Goal: Task Accomplishment & Management: Manage account settings

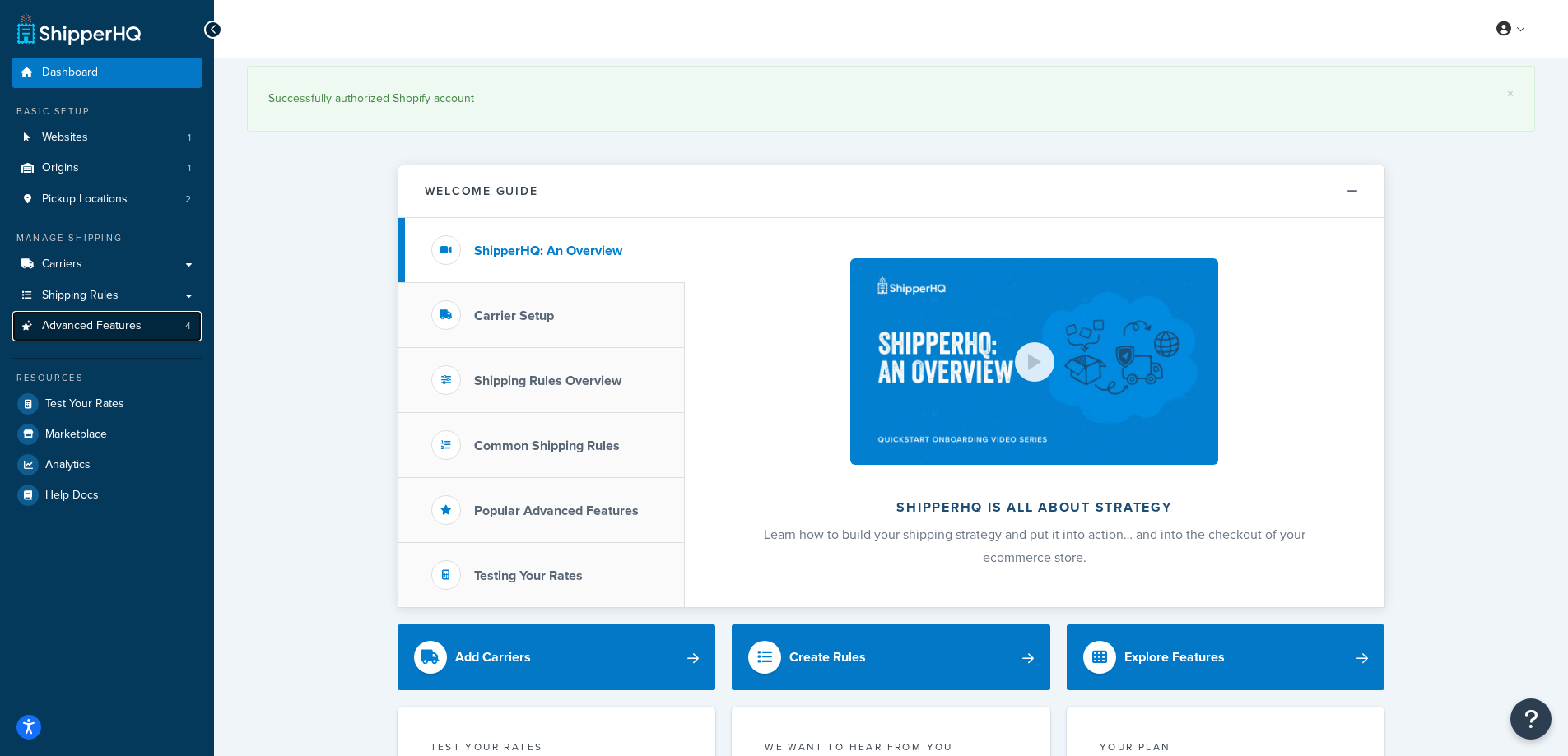
click at [124, 316] on link "Advanced Features 4" at bounding box center [107, 326] width 189 height 30
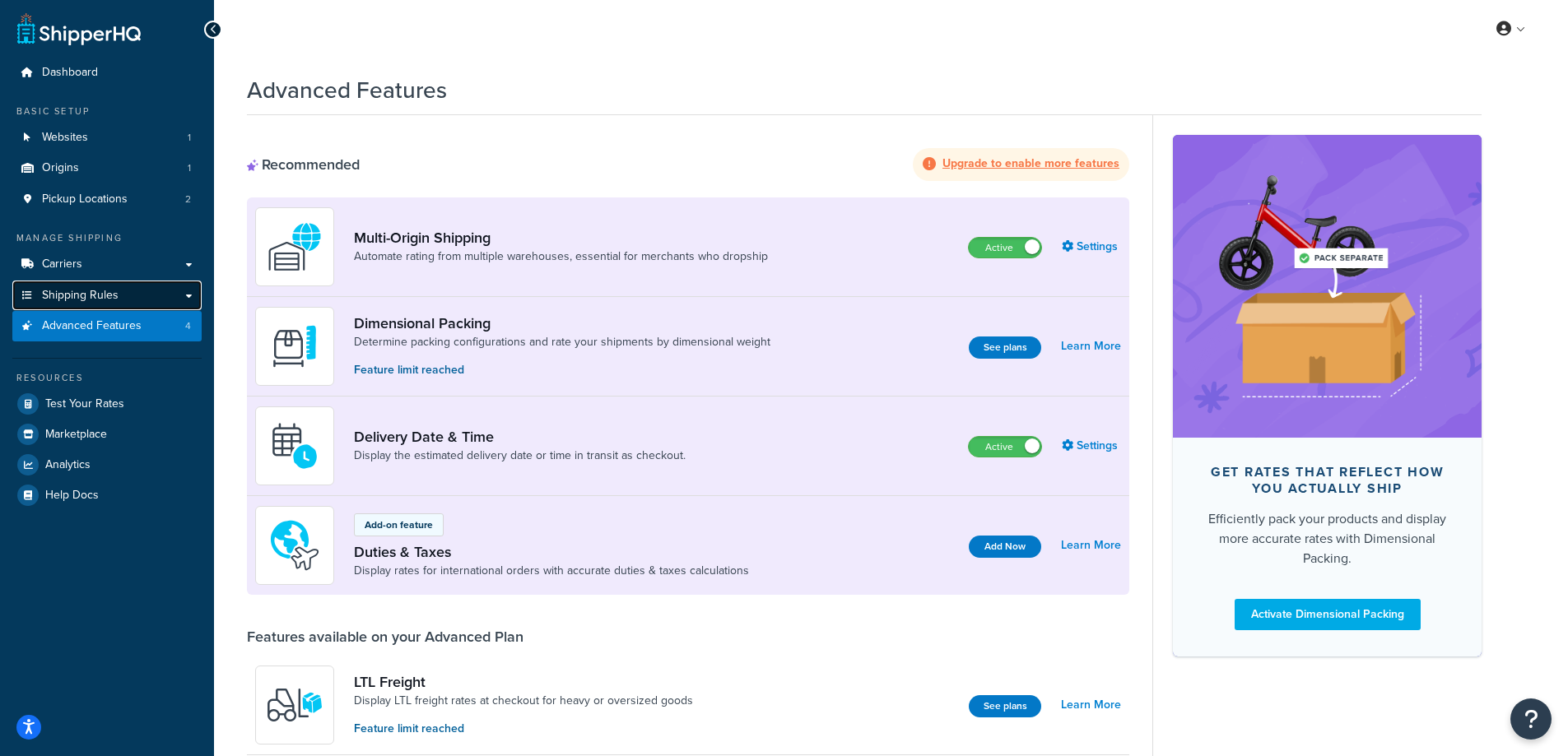
click at [84, 296] on span "Shipping Rules" at bounding box center [80, 295] width 77 height 14
click at [102, 135] on link "Websites 1" at bounding box center [107, 138] width 189 height 30
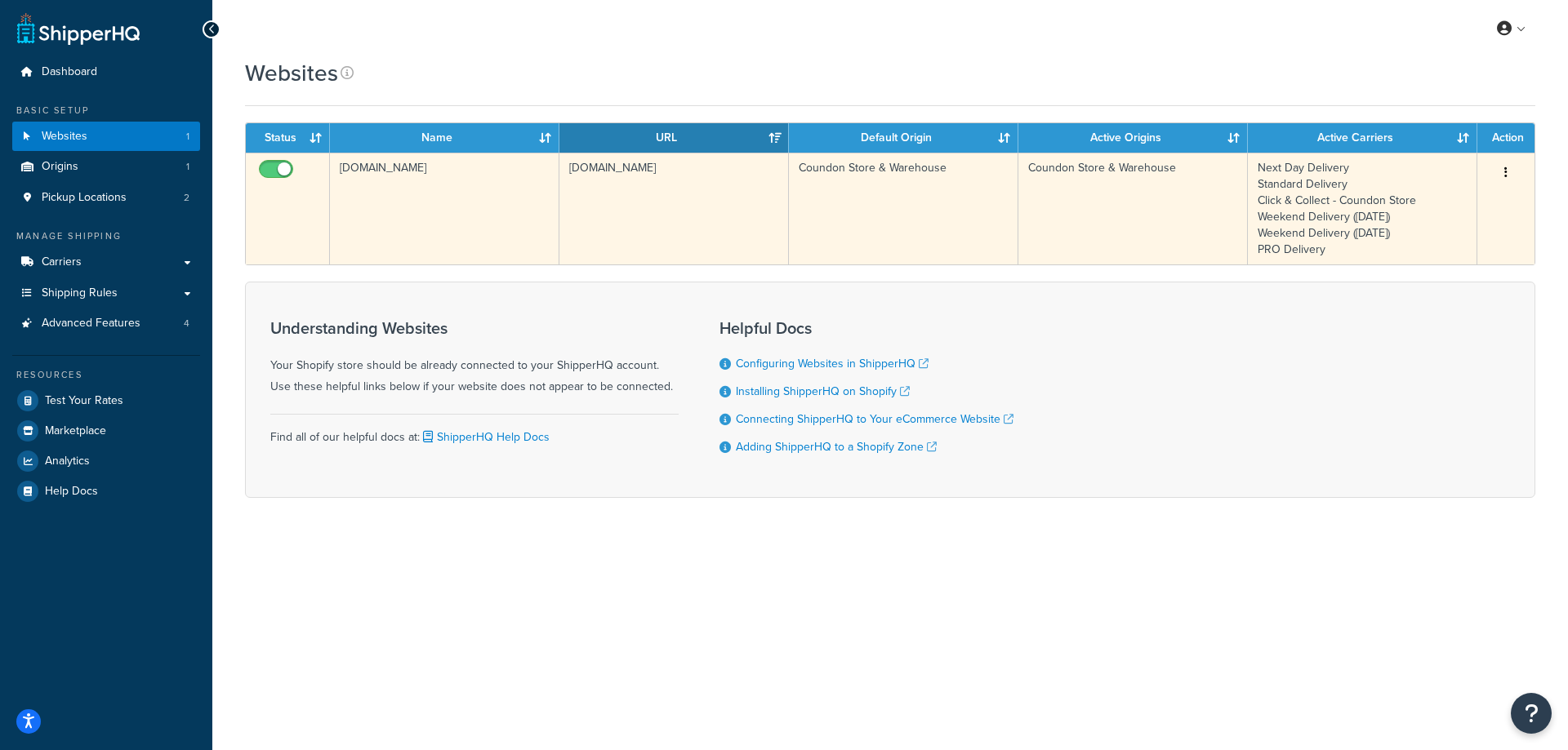
click at [1509, 168] on button "button" at bounding box center [1506, 173] width 23 height 26
click at [1446, 197] on link "Edit" at bounding box center [1439, 205] width 129 height 33
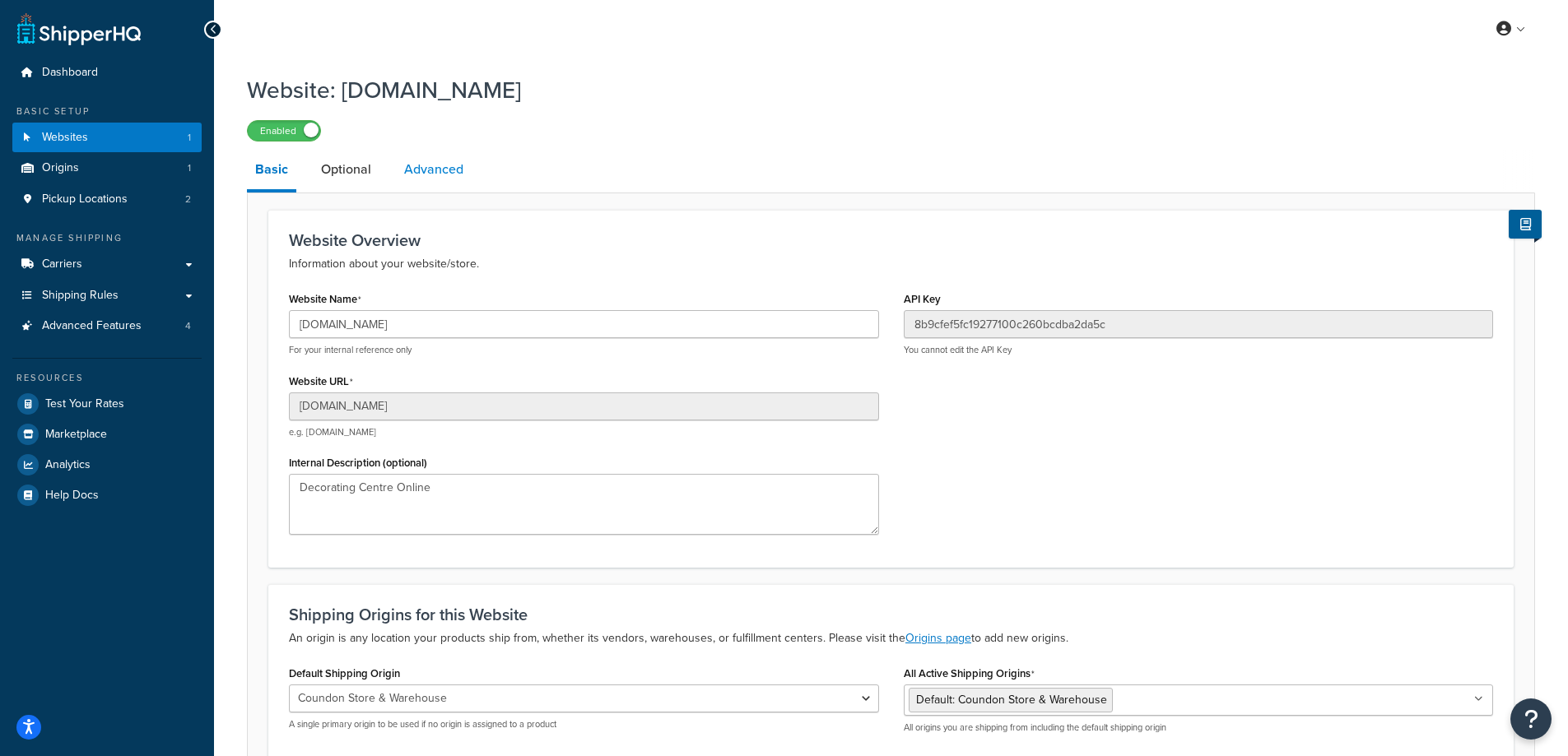
click at [416, 168] on link "Advanced" at bounding box center [433, 169] width 76 height 39
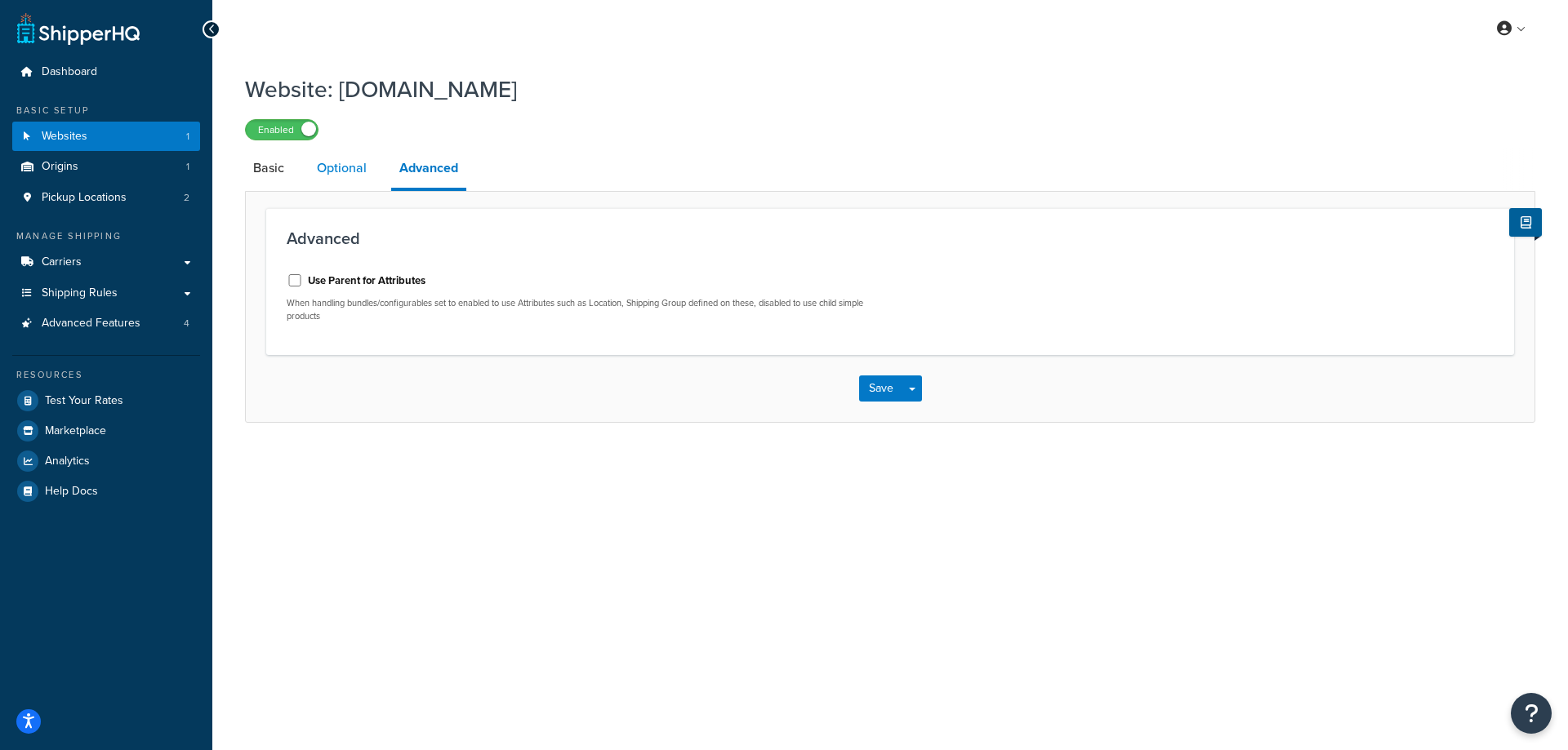
click at [347, 168] on link "Optional" at bounding box center [342, 168] width 66 height 39
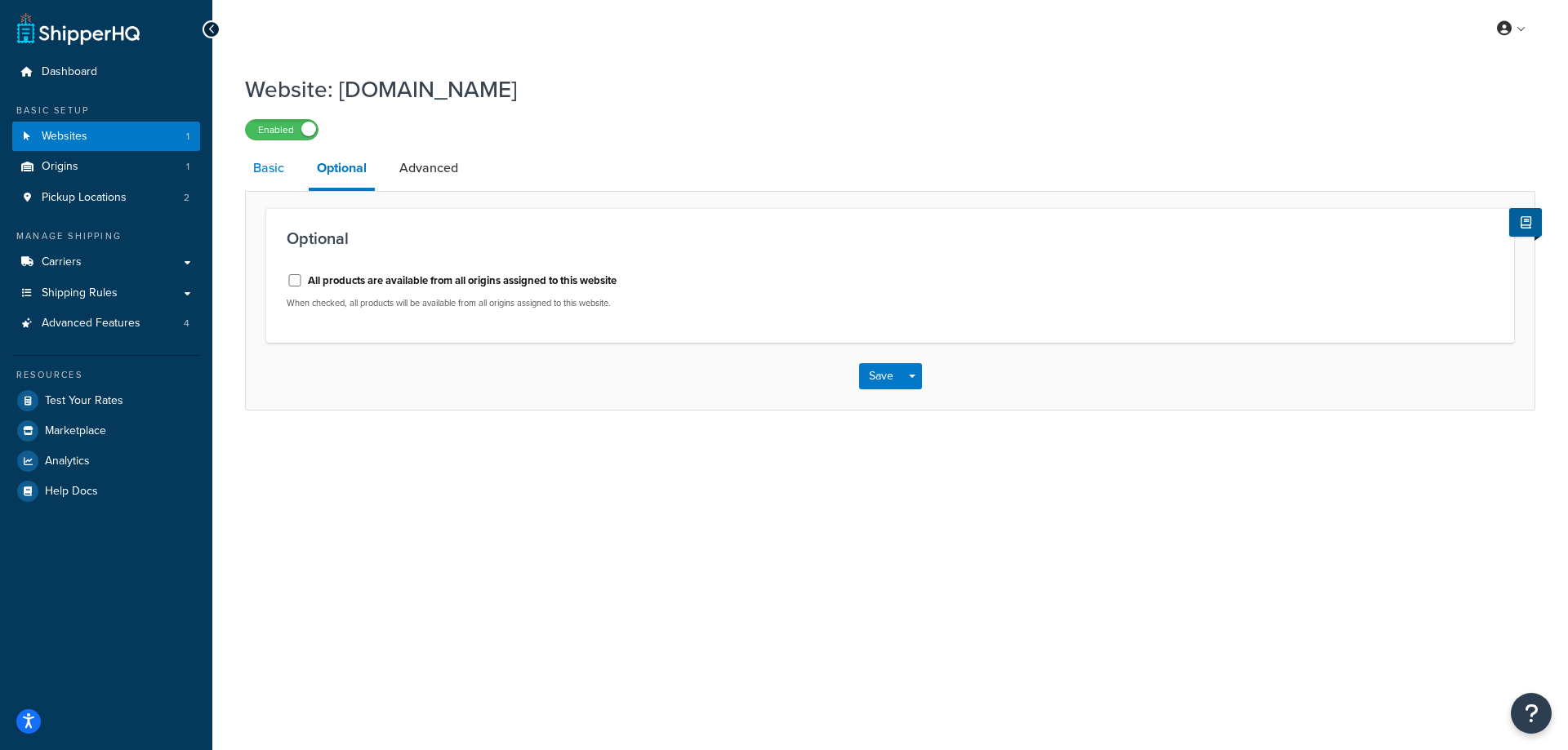
click at [272, 174] on link "Basic" at bounding box center [268, 168] width 47 height 39
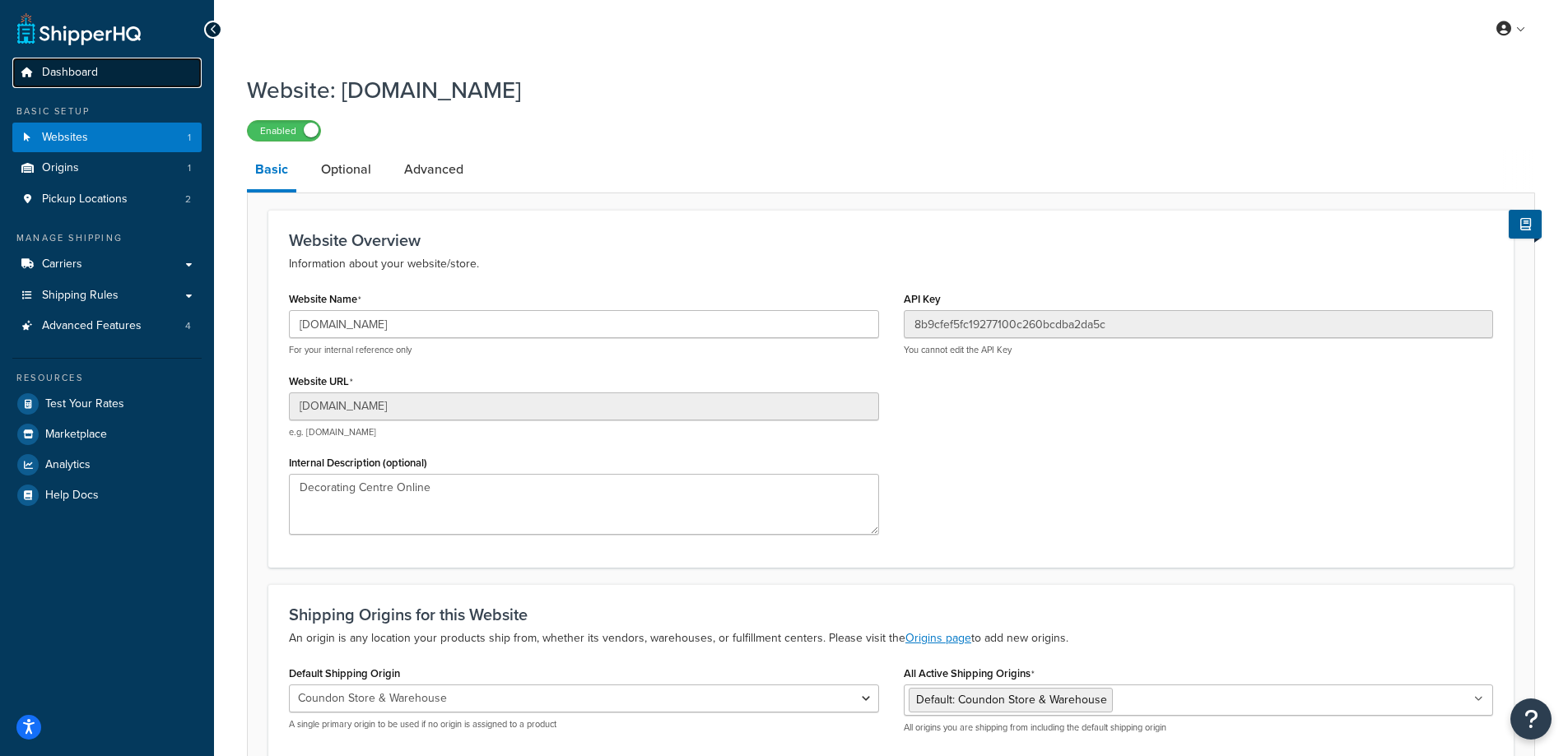
click at [89, 78] on span "Dashboard" at bounding box center [69, 73] width 56 height 14
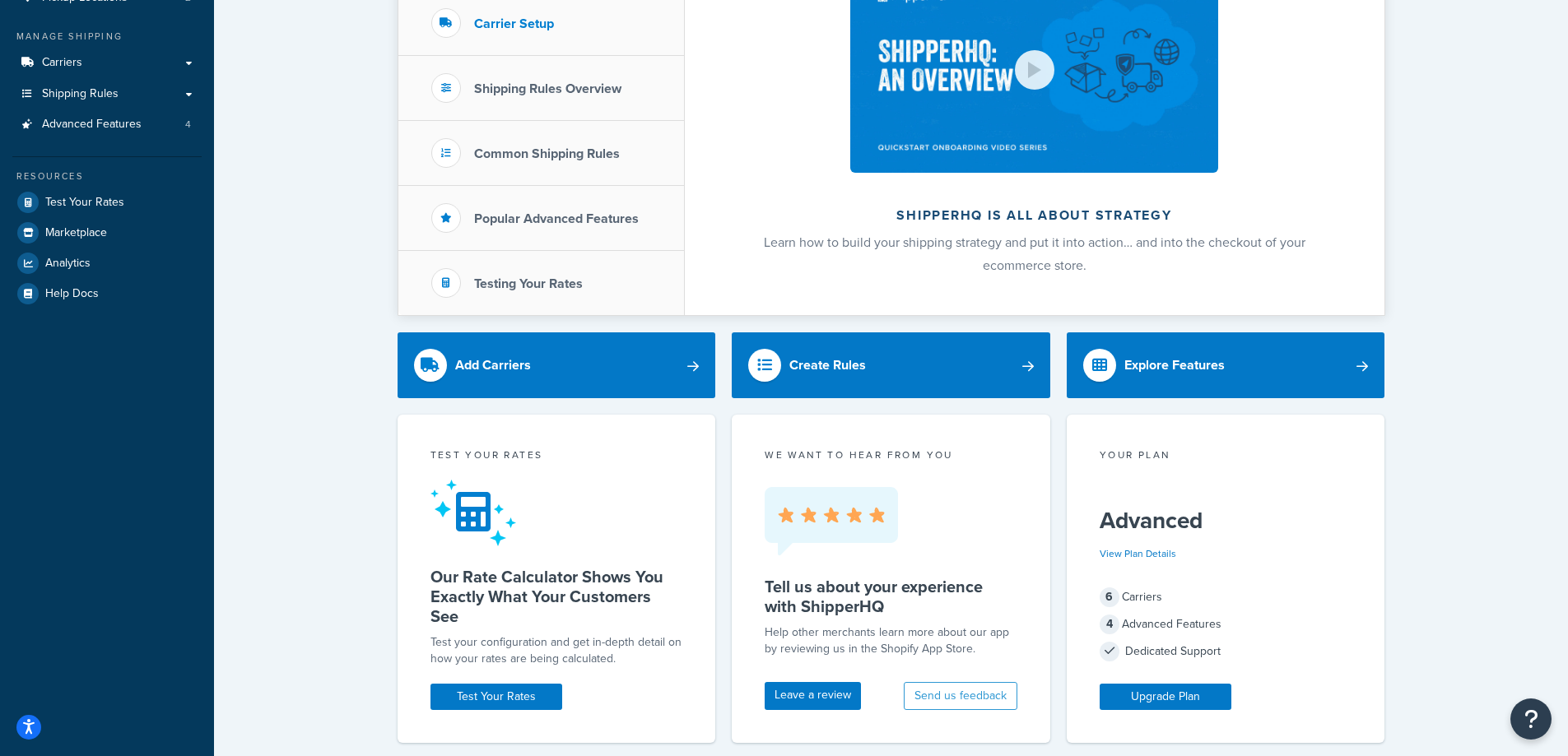
scroll to position [40, 0]
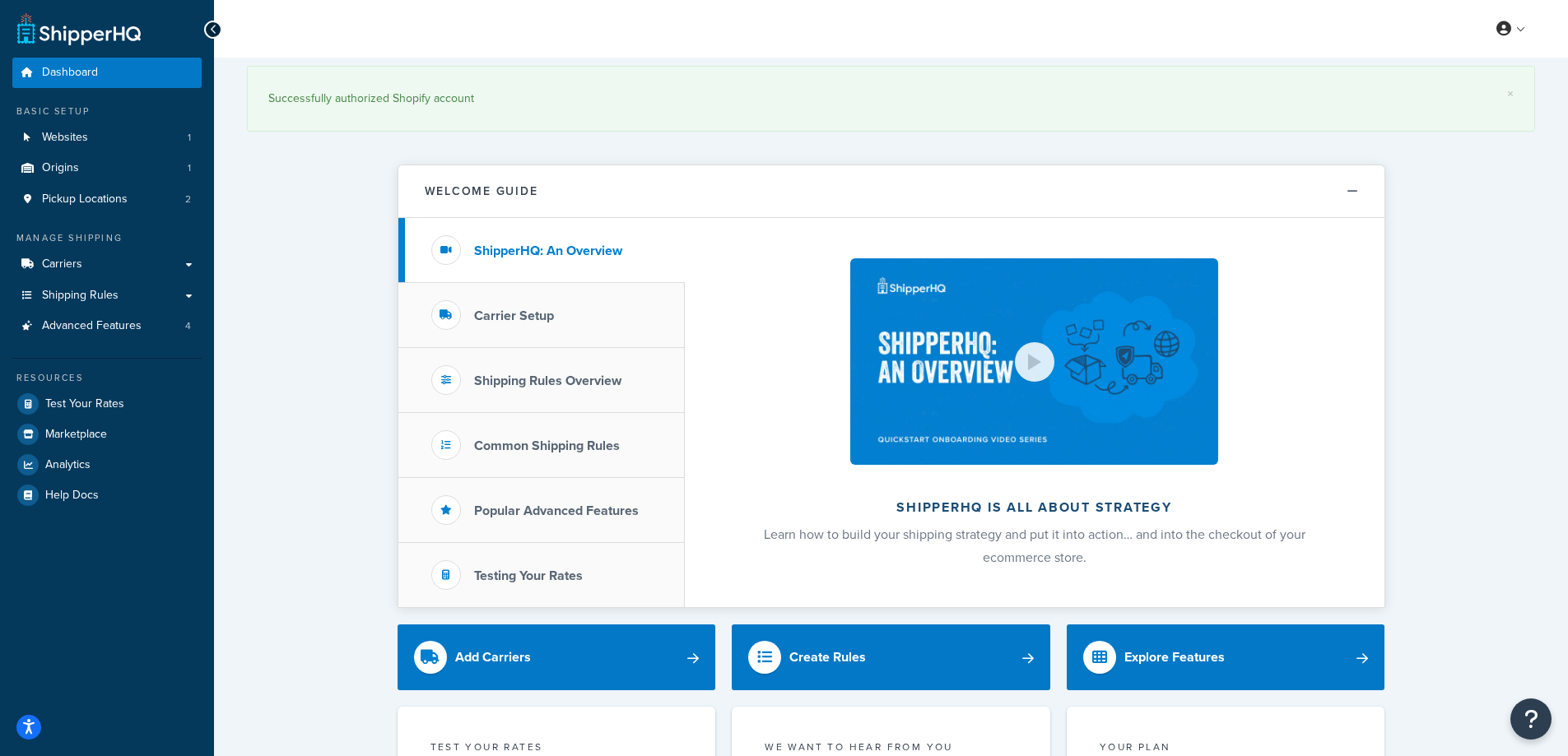
click at [971, 131] on div "× Successfully authorized Shopify account" at bounding box center [891, 103] width 1288 height 90
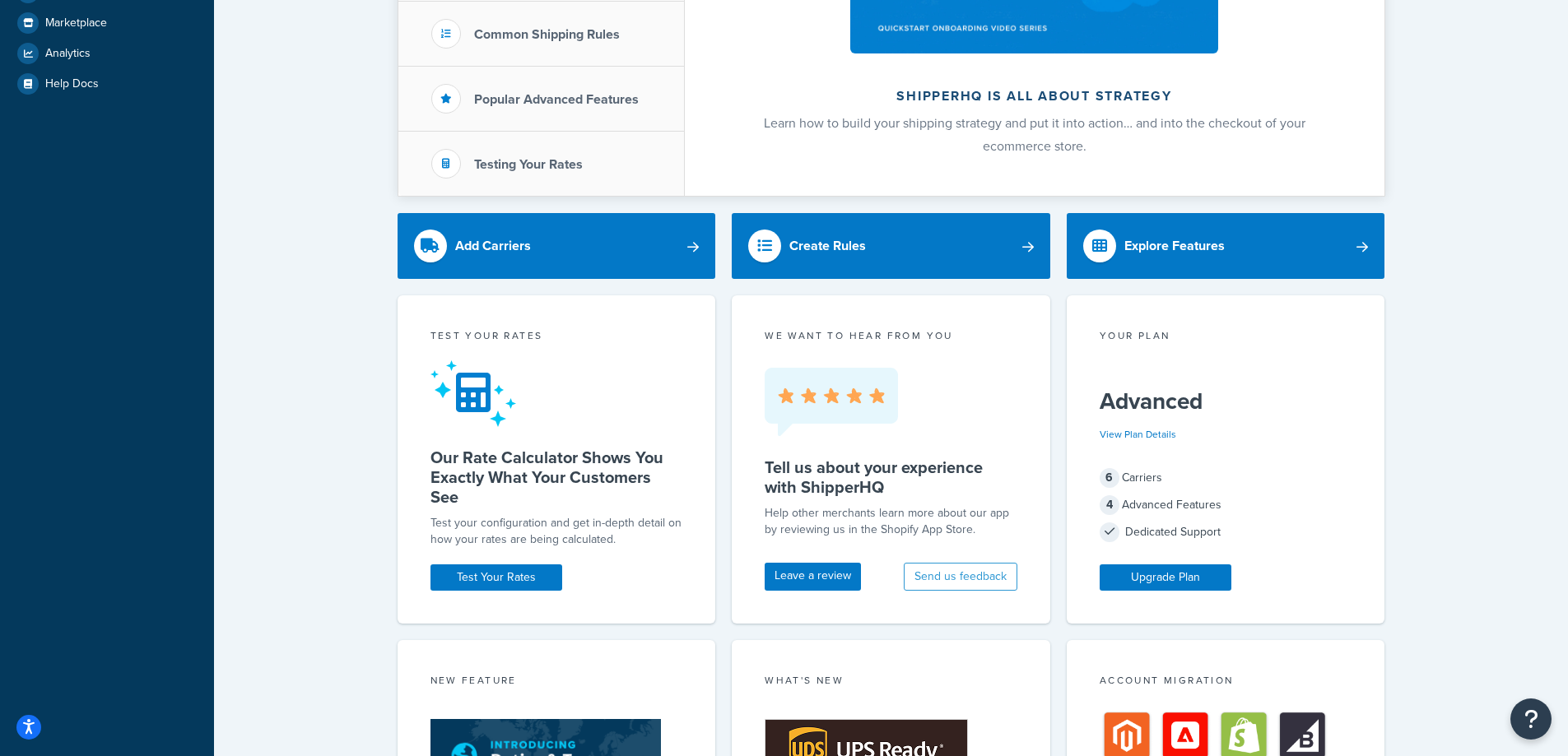
scroll to position [82, 0]
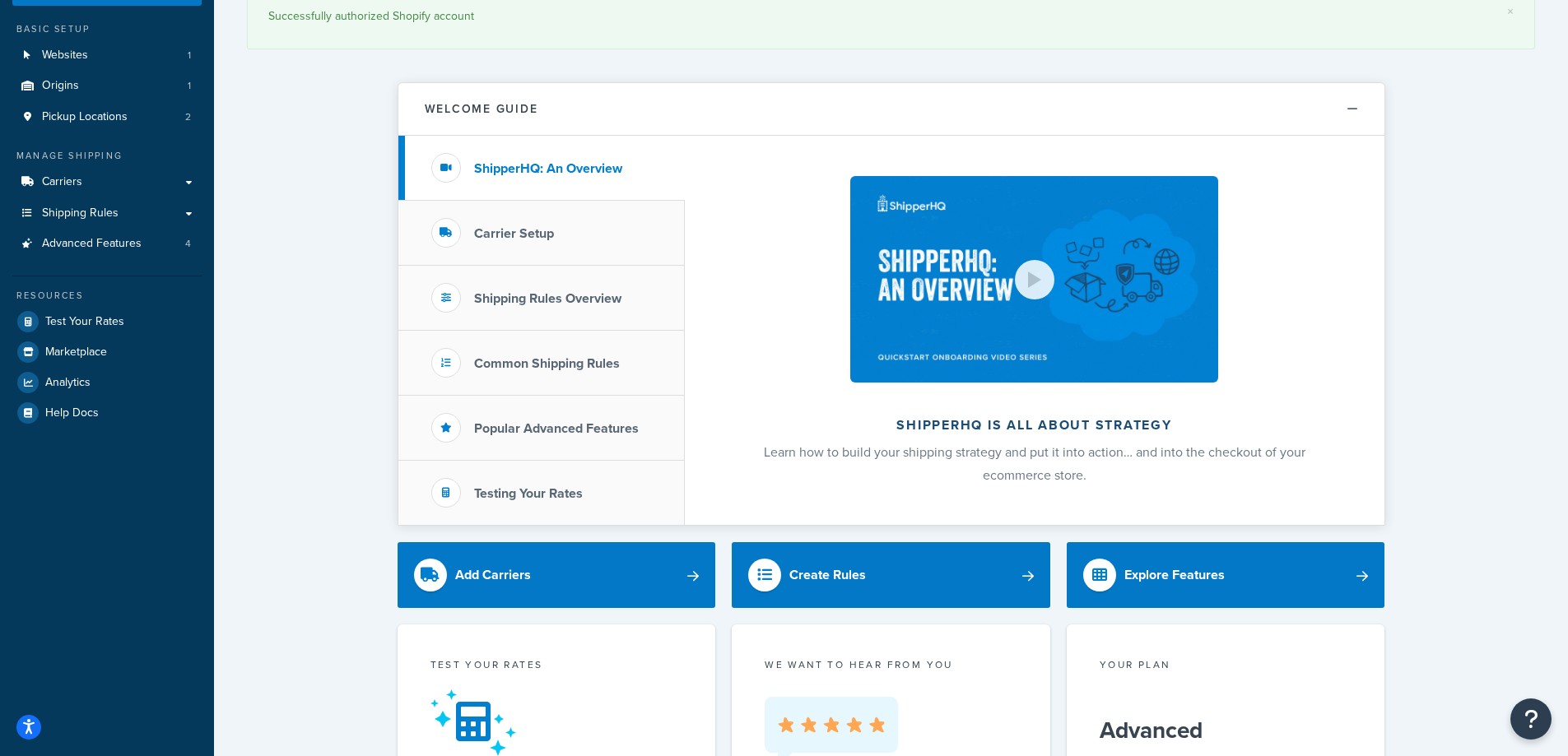
click at [182, 241] on link "Advanced Features 4" at bounding box center [107, 244] width 189 height 30
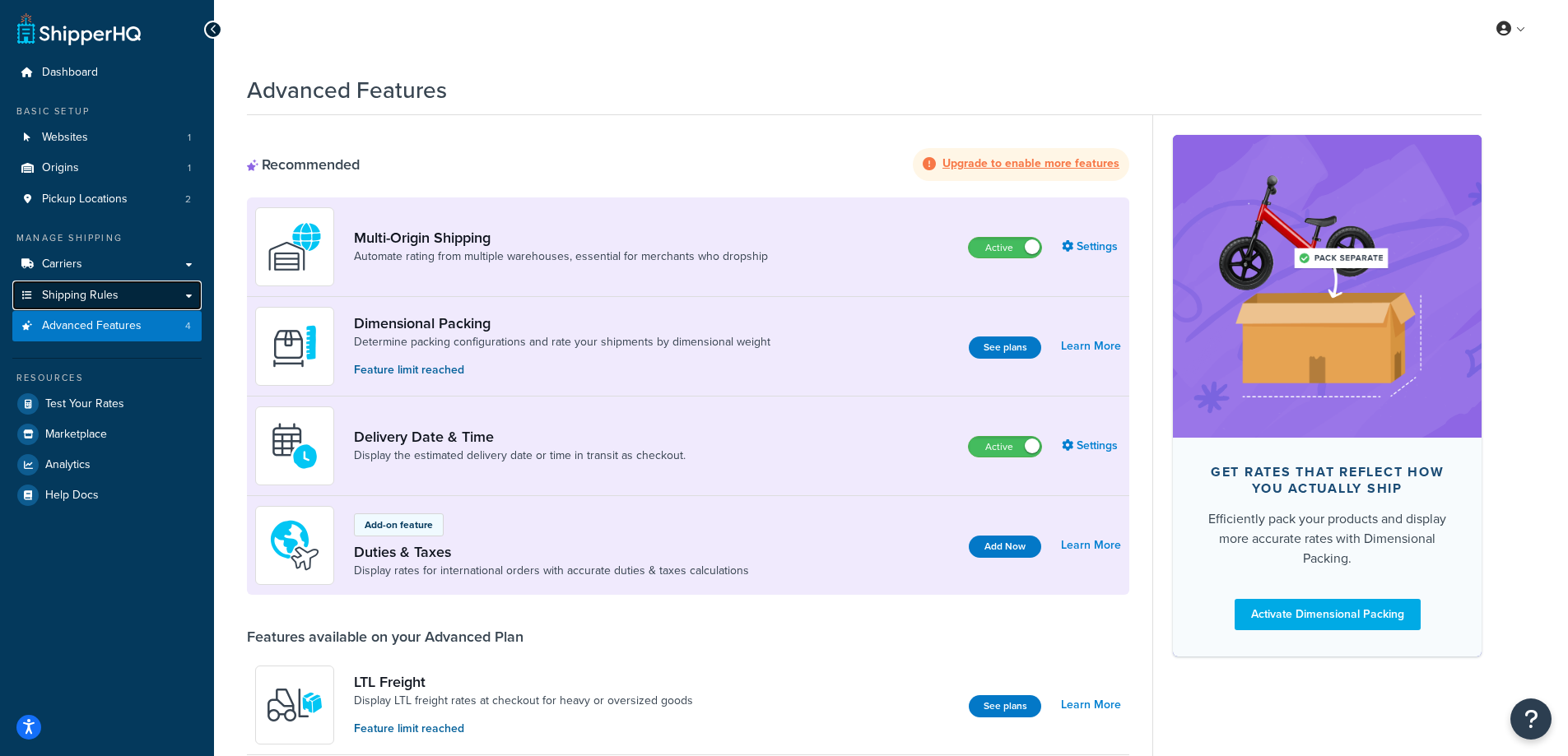
click at [162, 290] on link "Shipping Rules" at bounding box center [107, 296] width 189 height 30
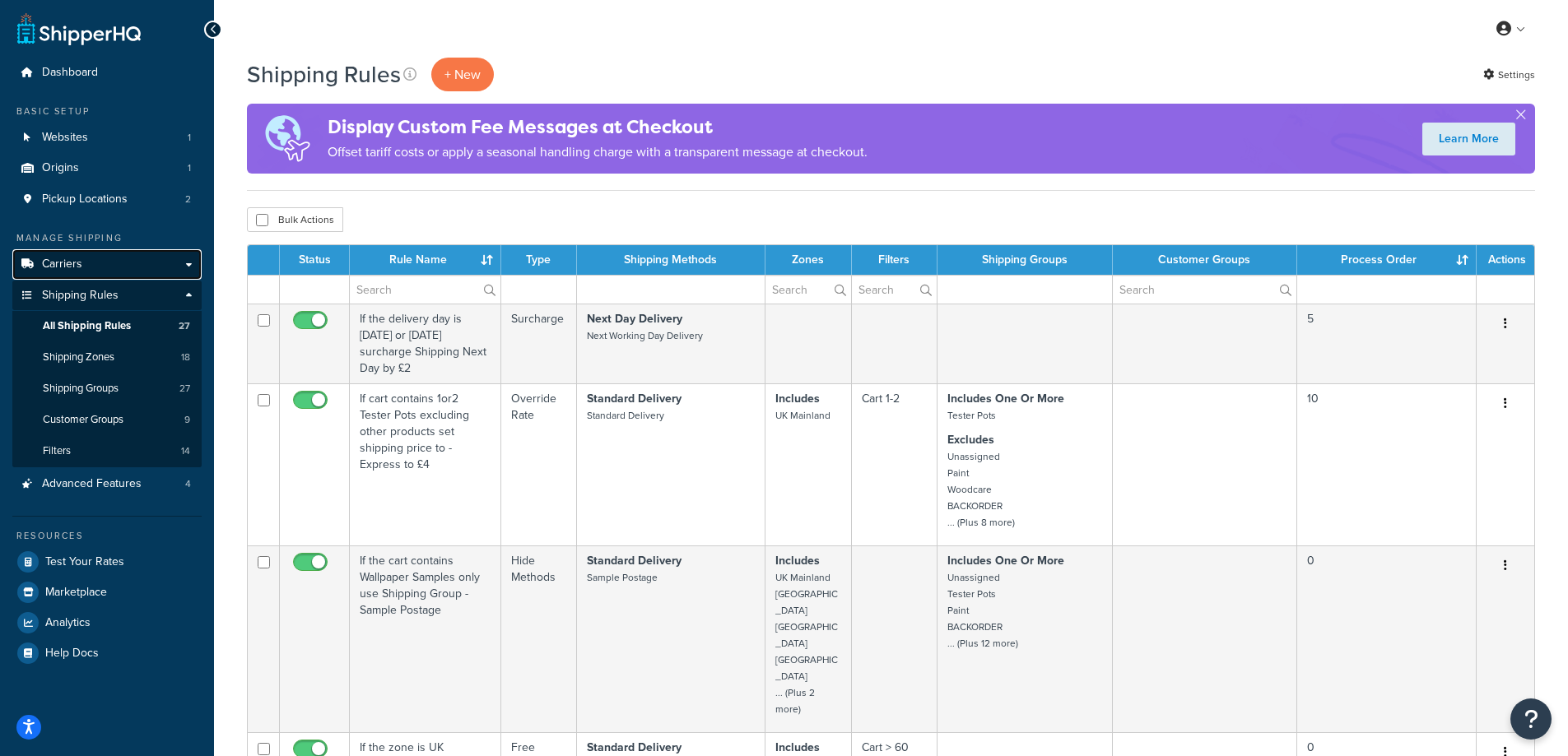
click at [133, 263] on link "Carriers" at bounding box center [107, 264] width 189 height 30
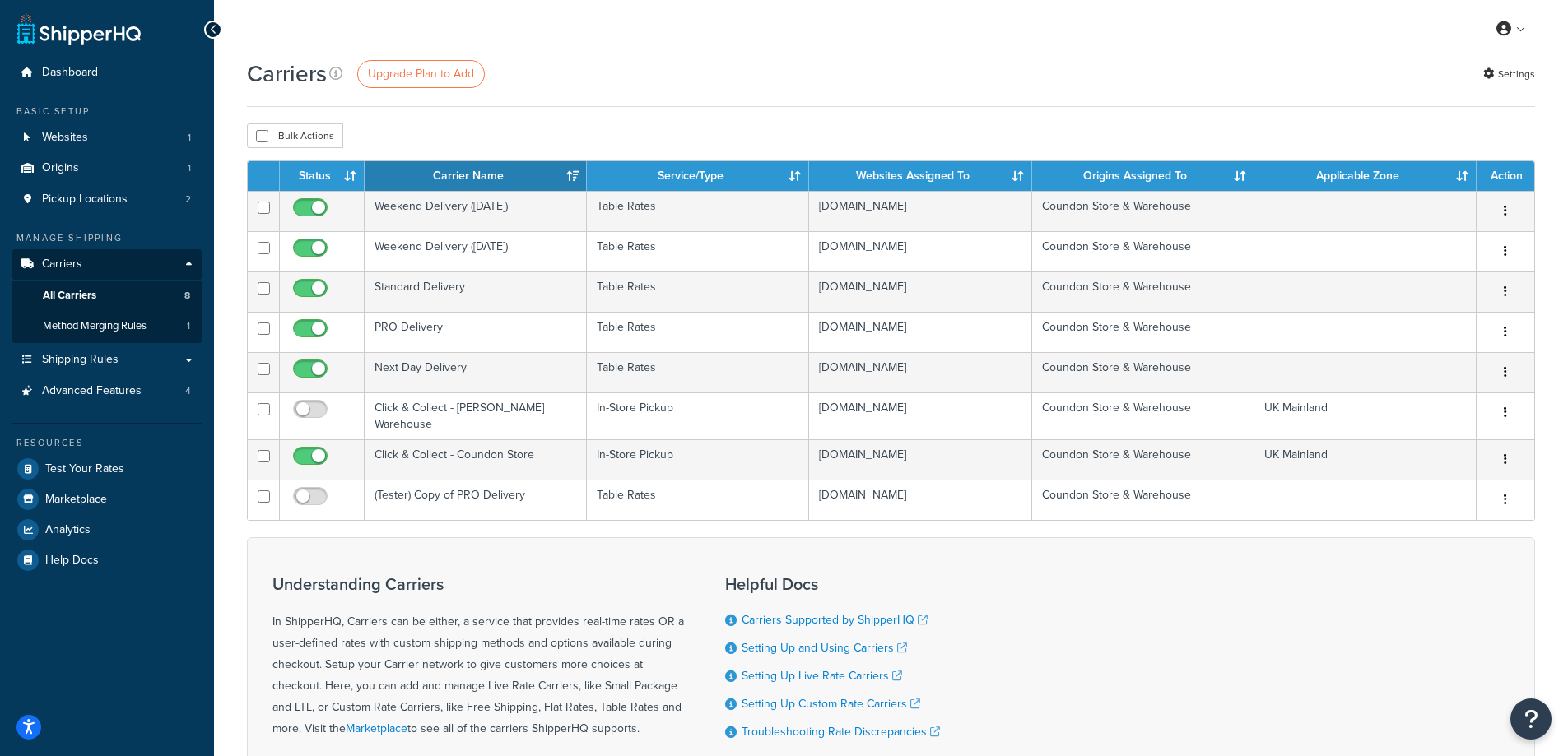
click at [667, 66] on div "Carriers Upgrade Plan to Add Settings" at bounding box center [891, 74] width 1288 height 32
click at [150, 193] on link "Pickup Locations 2" at bounding box center [107, 199] width 189 height 30
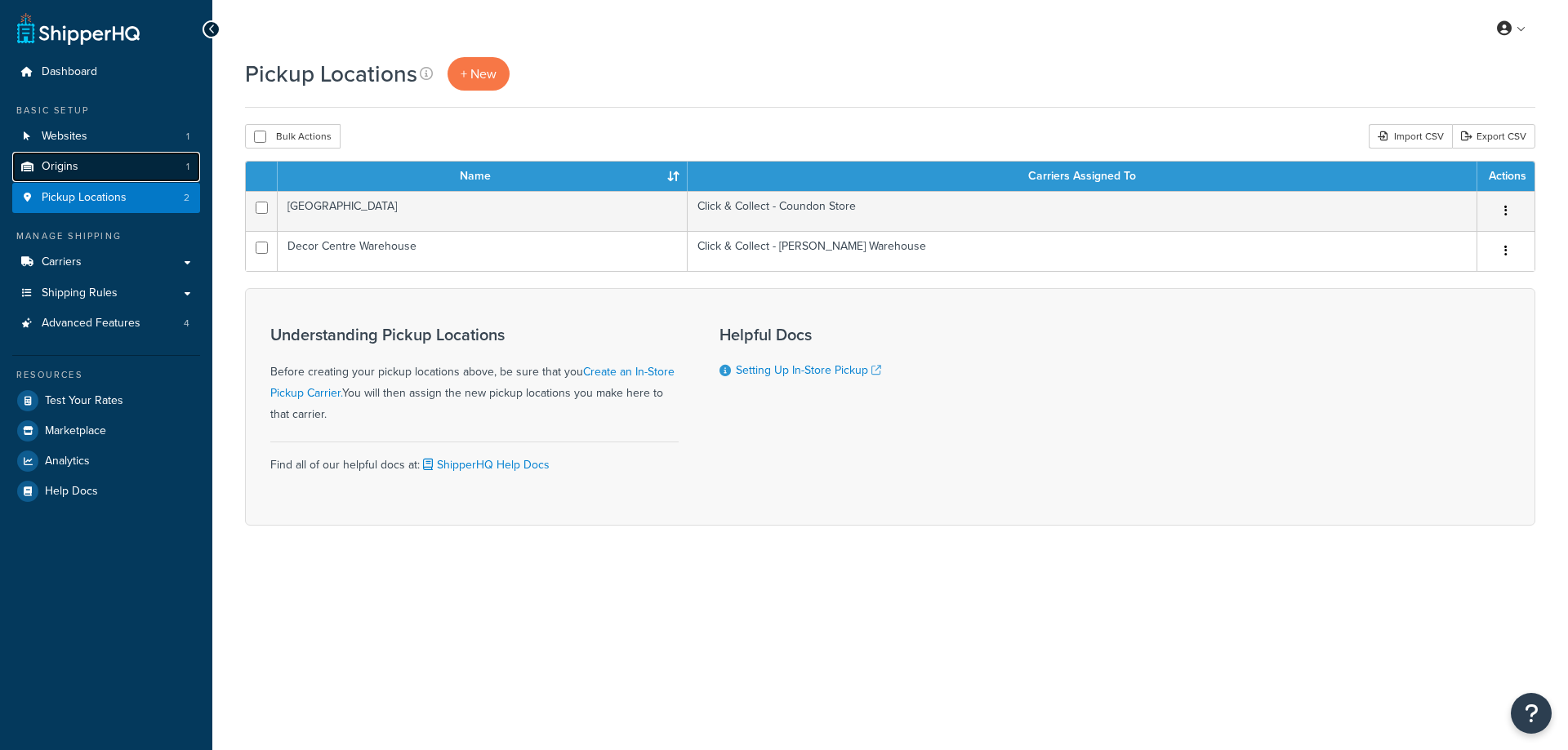
click at [146, 174] on link "Origins 1" at bounding box center [106, 167] width 187 height 30
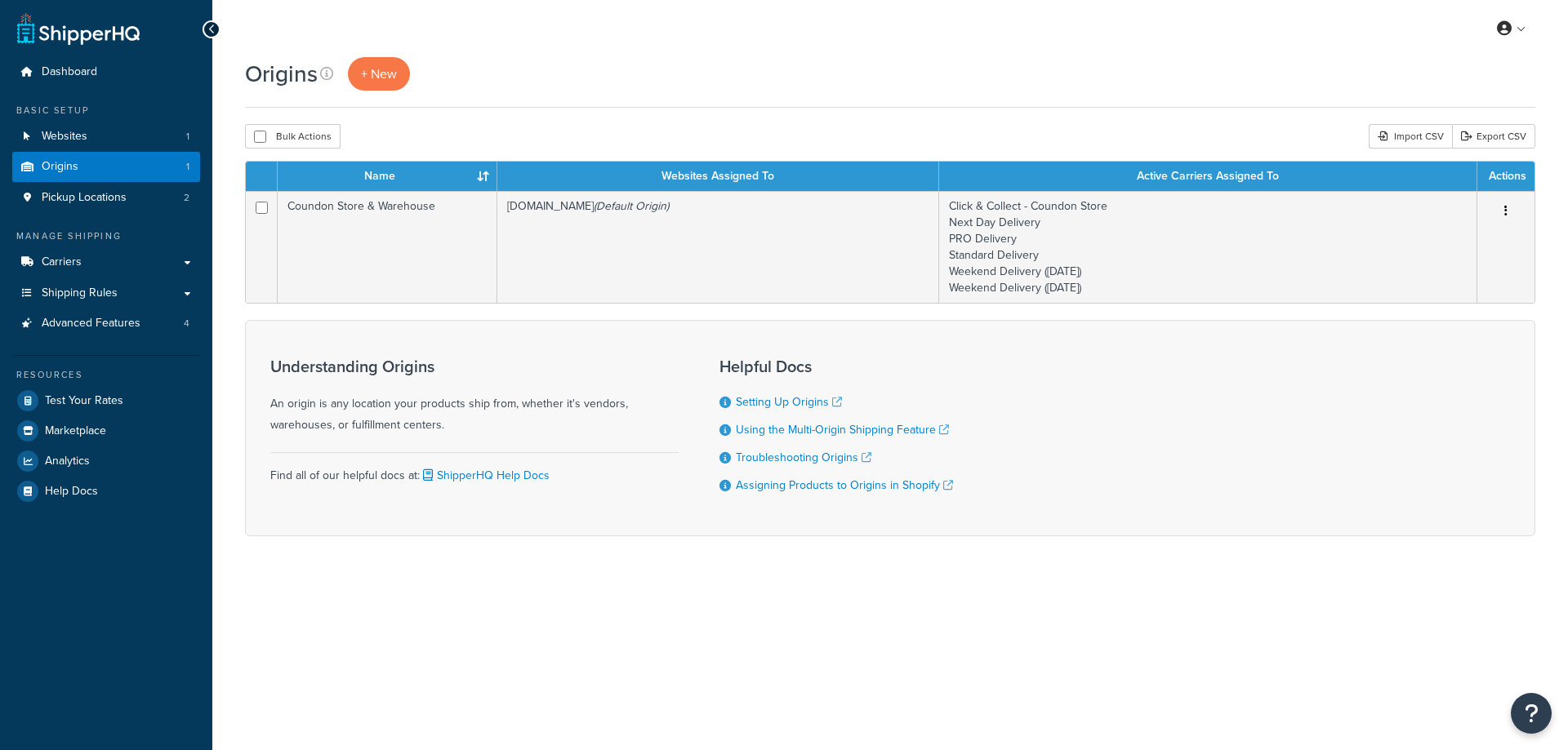
click at [799, 67] on div "Origins + New" at bounding box center [889, 74] width 1290 height 33
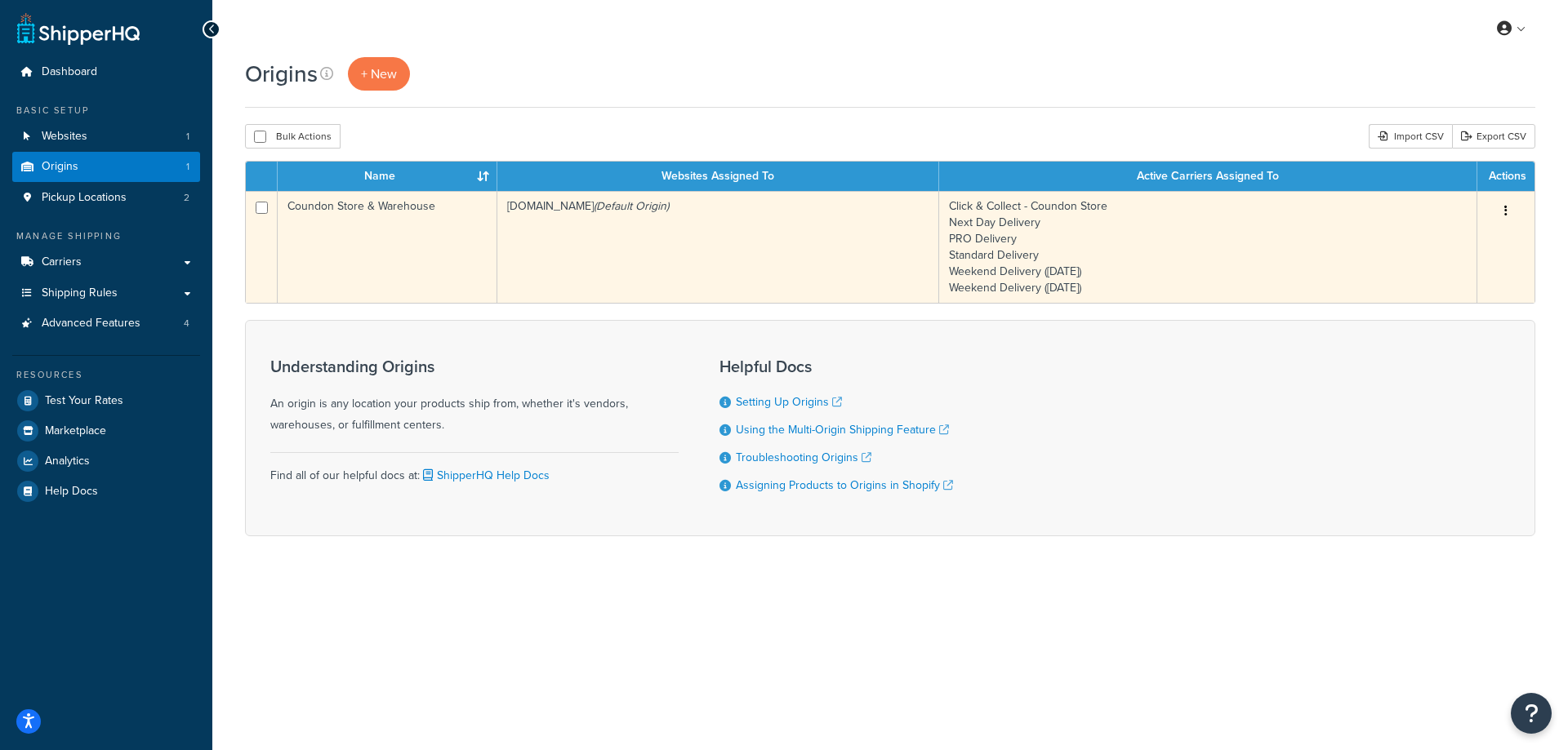
click at [1512, 214] on button "button" at bounding box center [1506, 211] width 23 height 26
click at [1453, 245] on link "Edit" at bounding box center [1451, 242] width 129 height 33
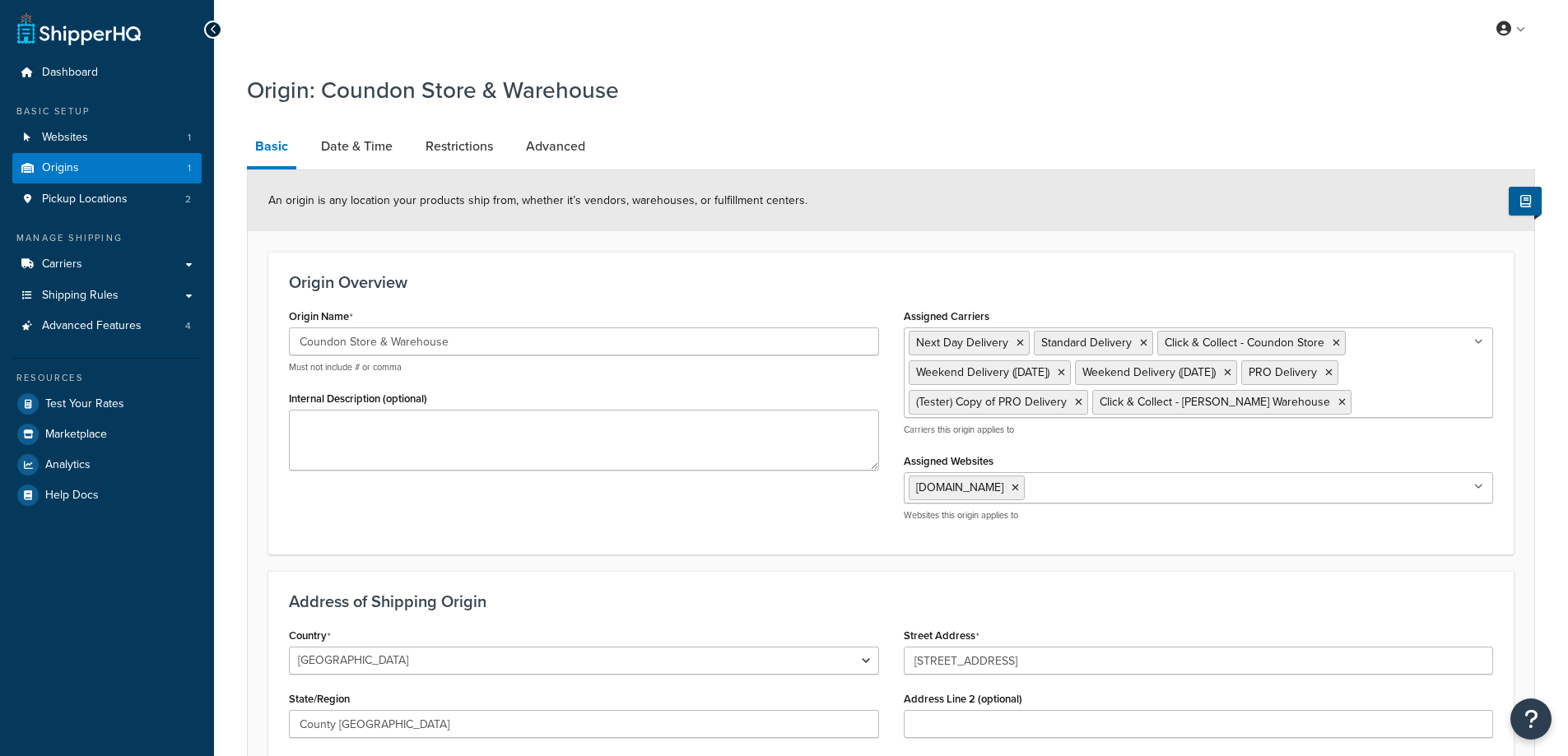
select select "1226"
click at [343, 136] on link "Date & Time" at bounding box center [356, 146] width 88 height 39
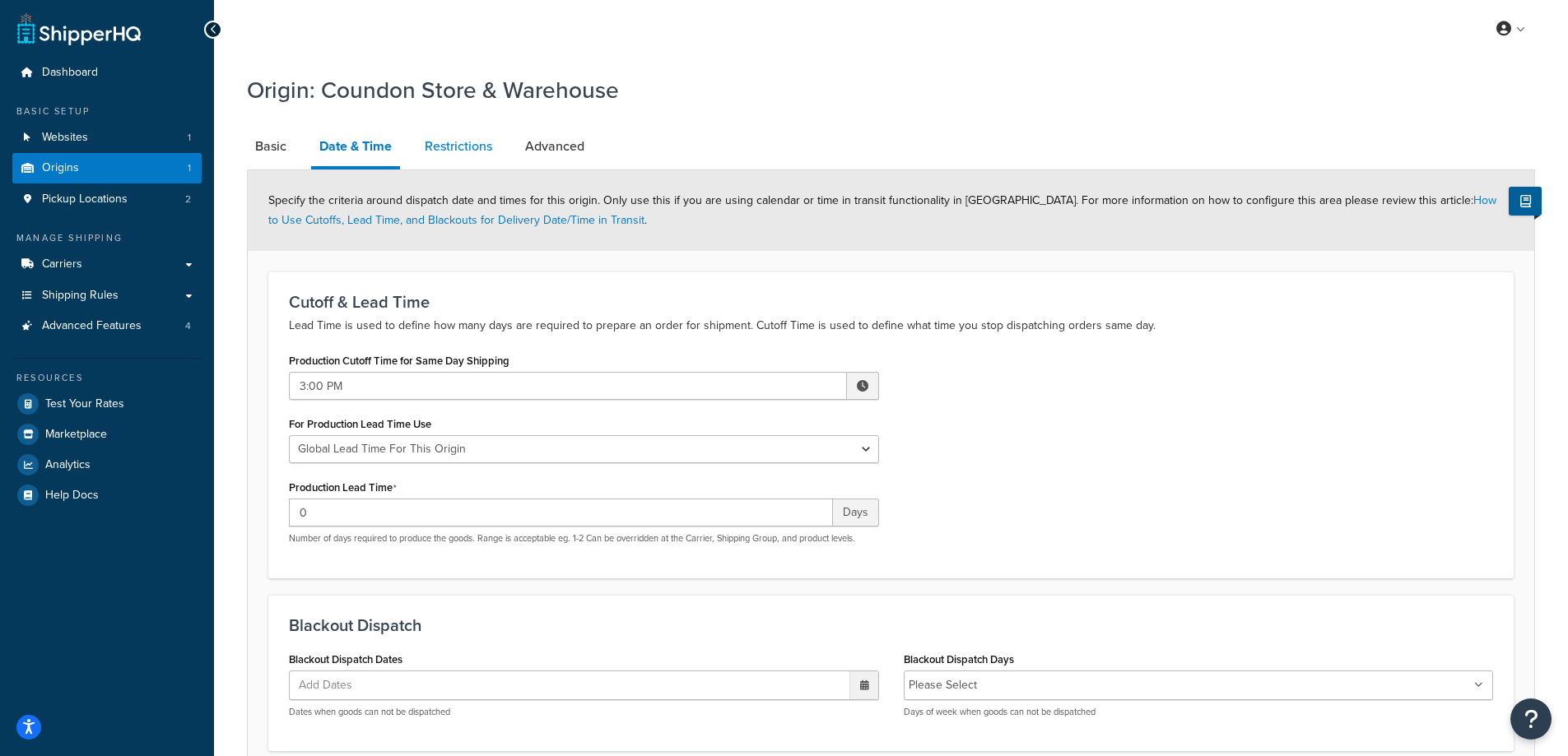
click at [469, 150] on link "Restrictions" at bounding box center [458, 146] width 84 height 39
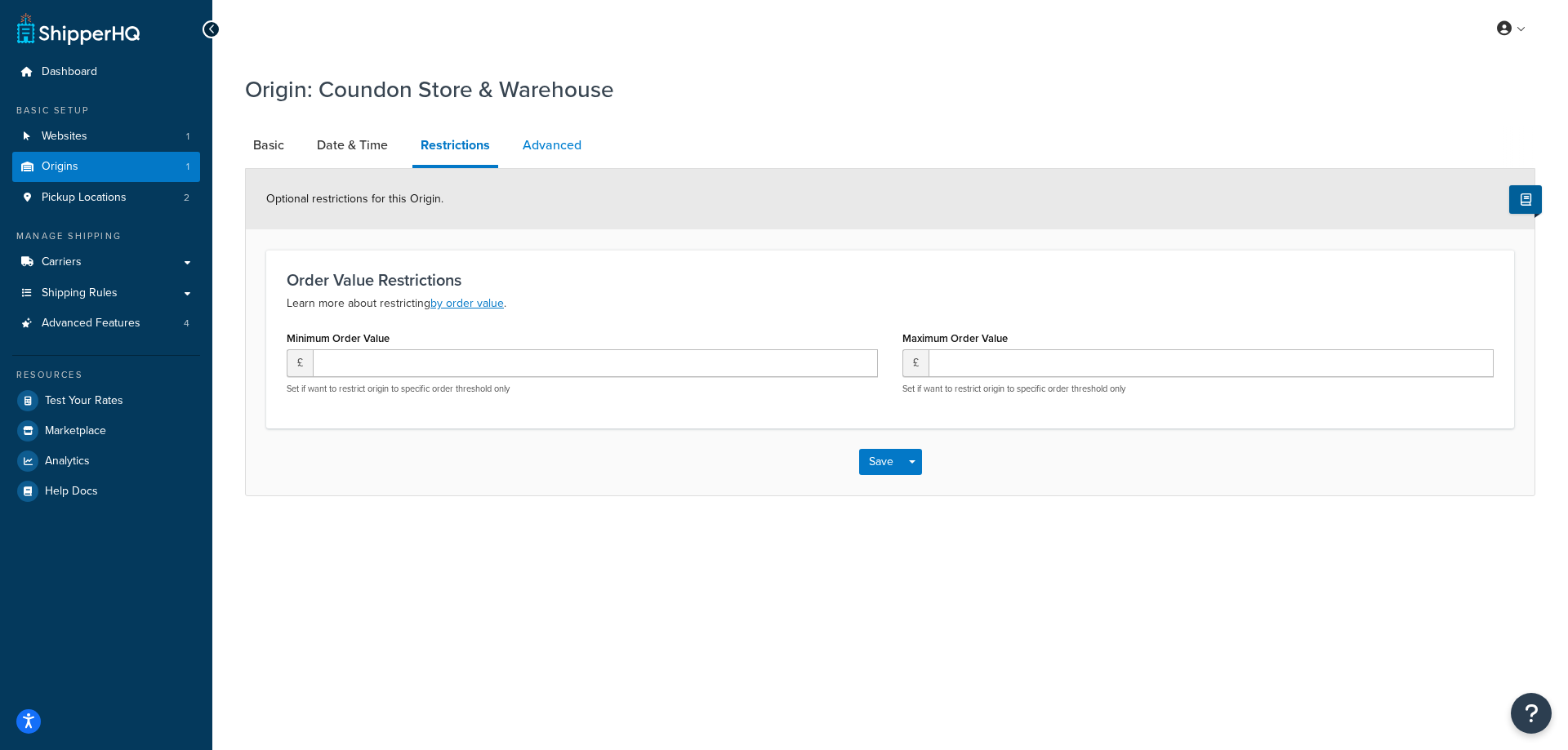
click at [540, 143] on link "Advanced" at bounding box center [552, 145] width 75 height 39
